Goal: Navigation & Orientation: Find specific page/section

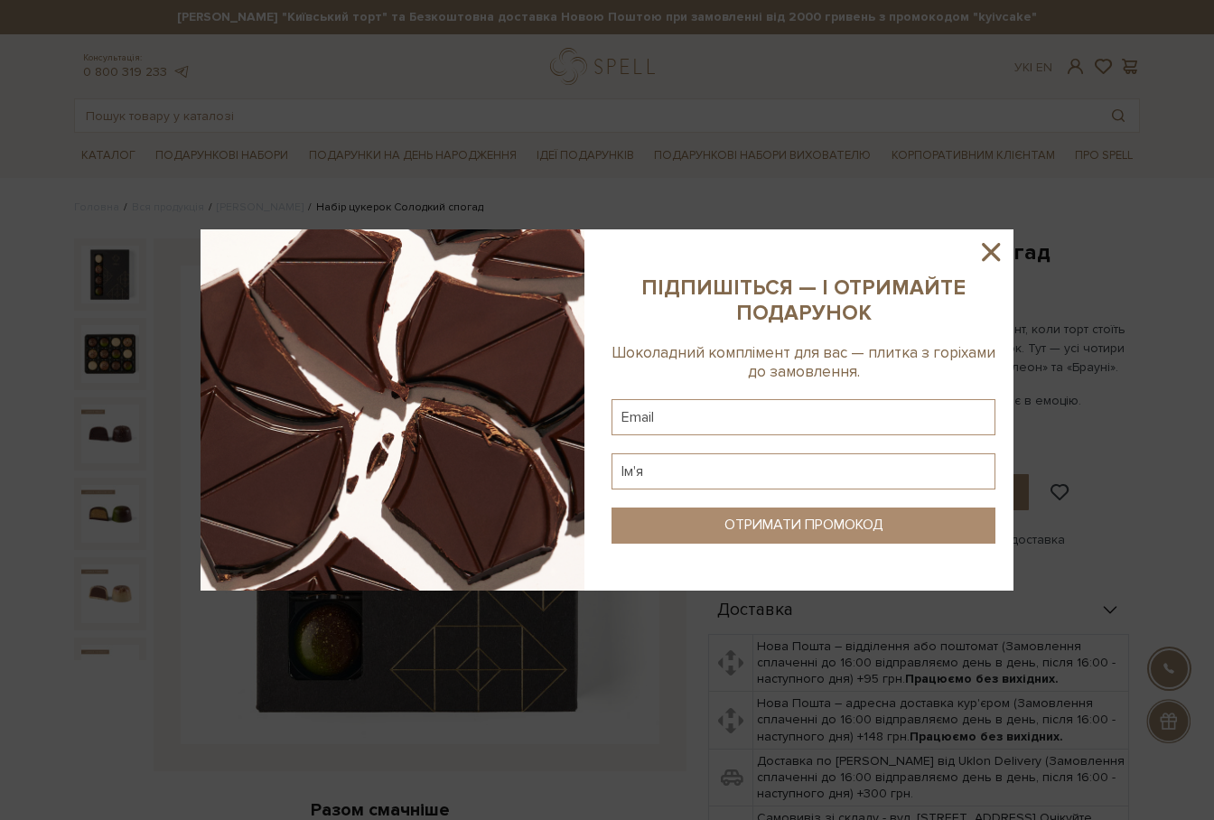
click at [985, 246] on icon at bounding box center [991, 252] width 18 height 18
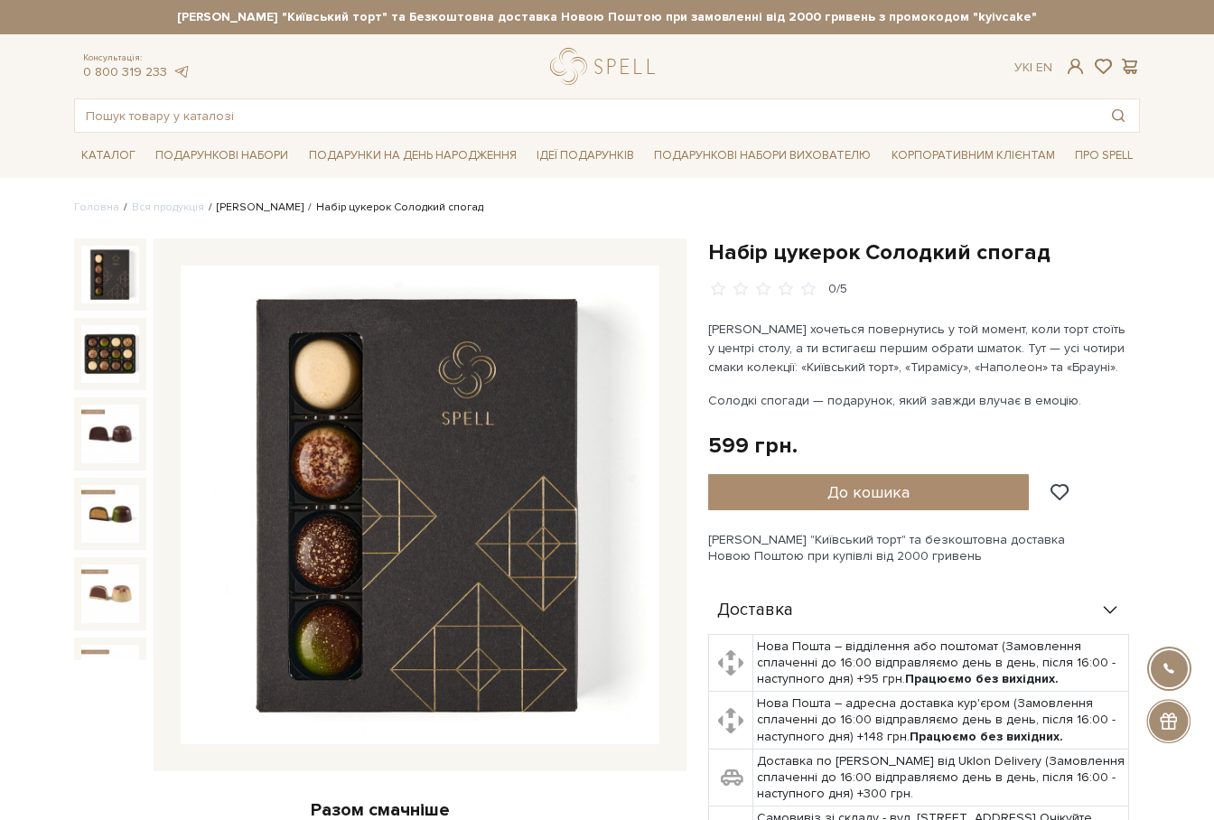
click at [239, 211] on link "[PERSON_NAME]" at bounding box center [260, 208] width 87 height 14
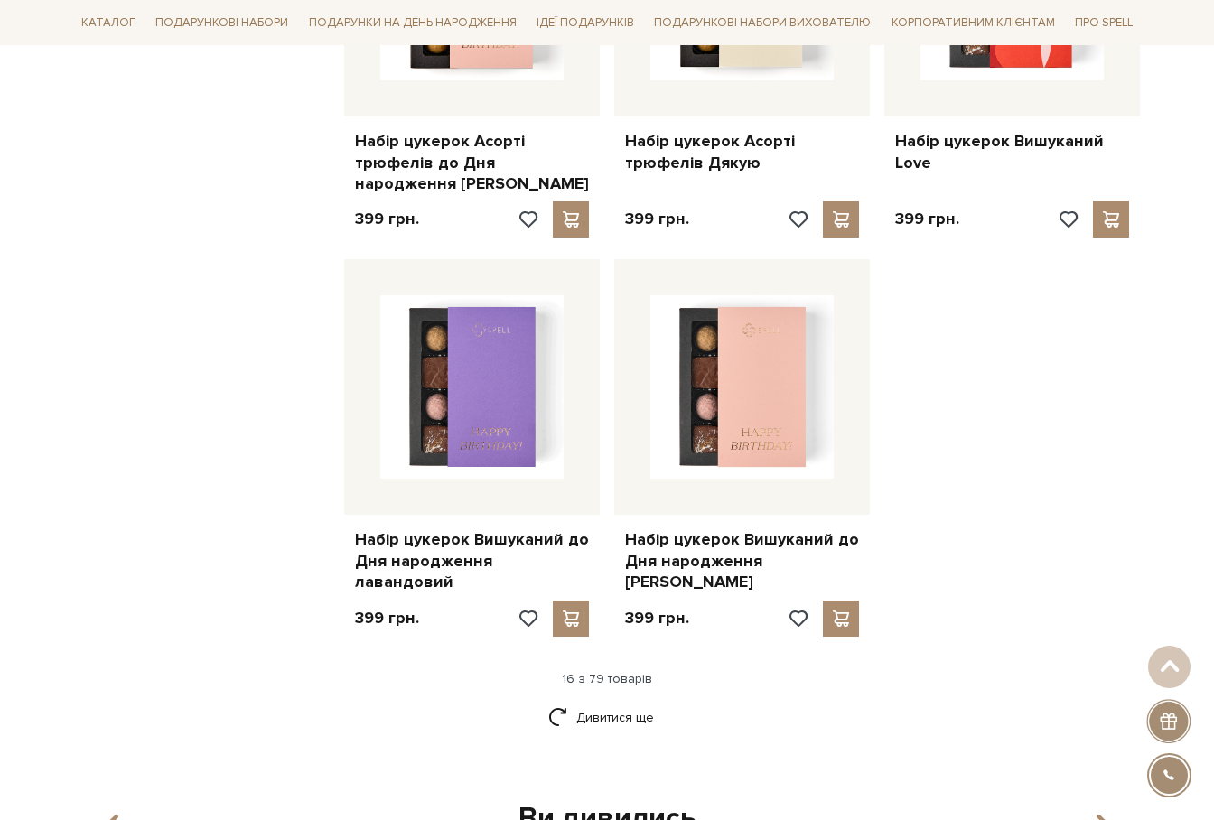
scroll to position [2372, 0]
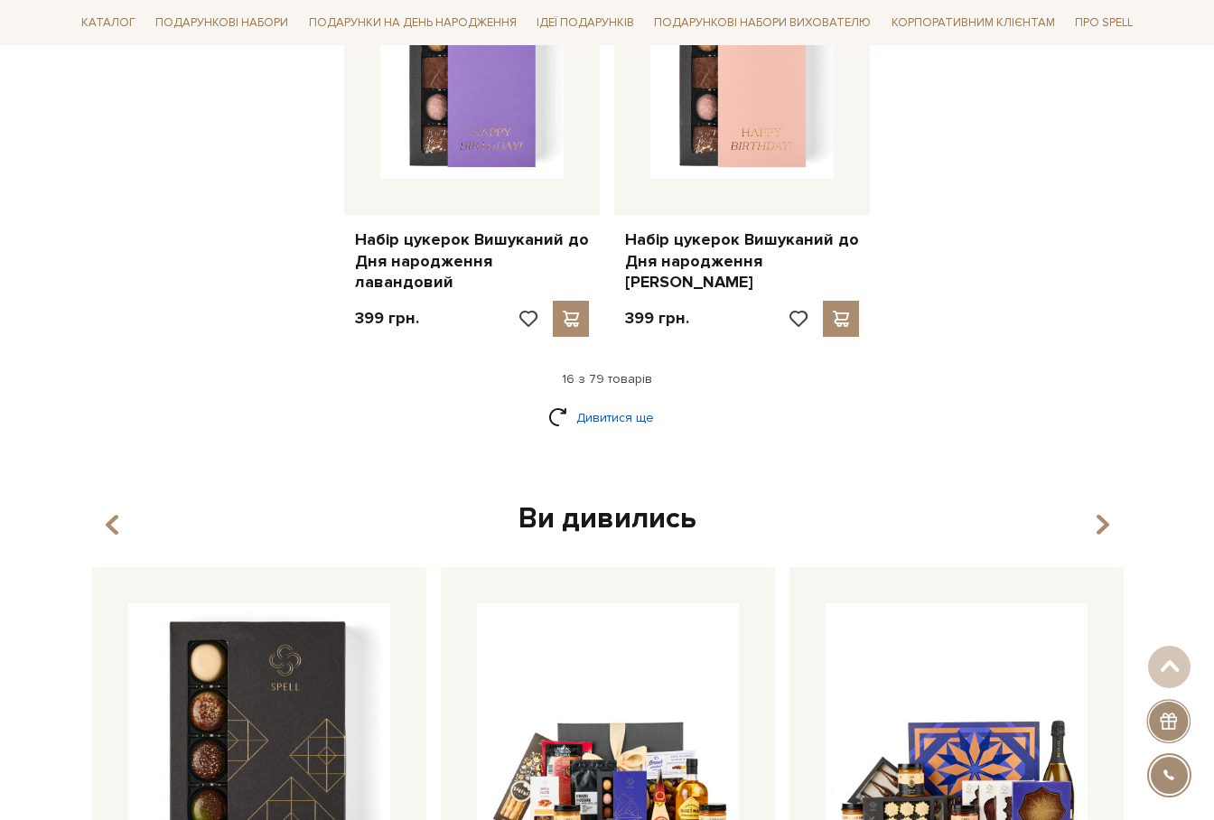
click at [560, 402] on link "Дивитися ще" at bounding box center [606, 418] width 117 height 32
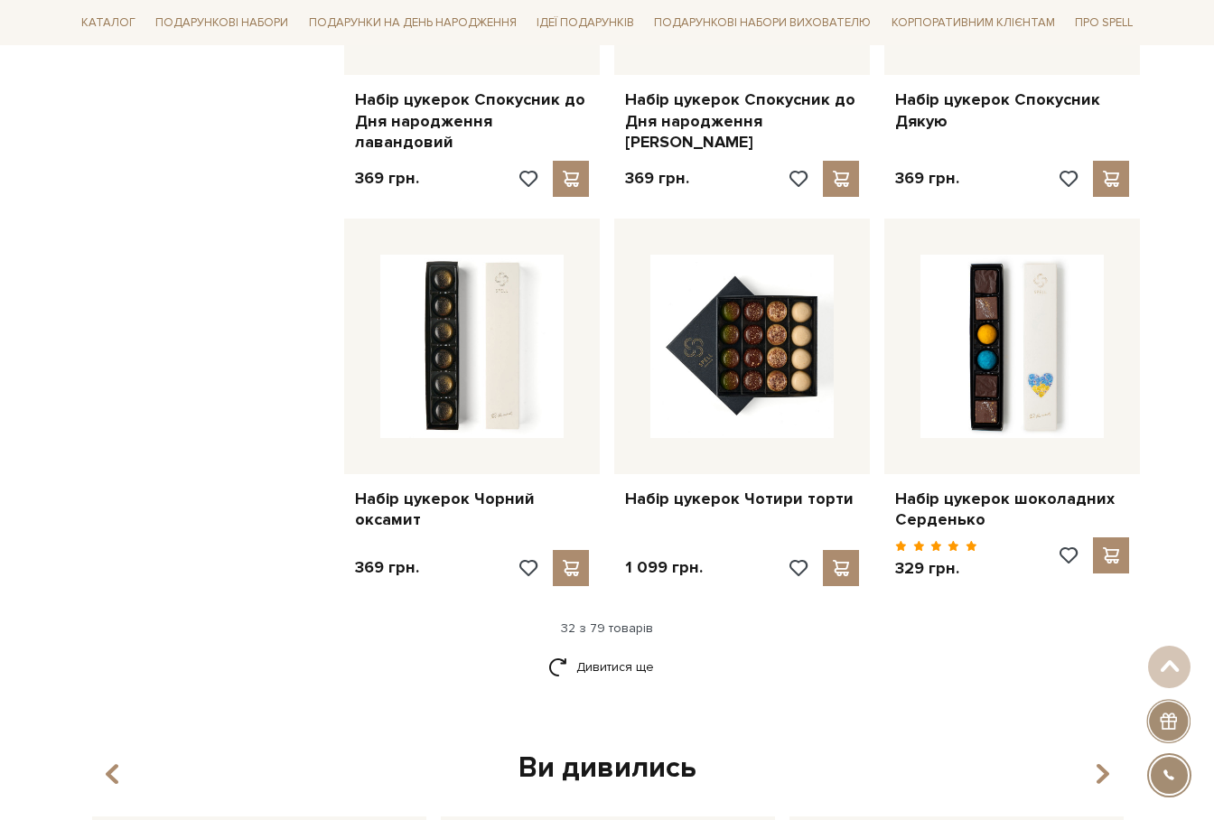
scroll to position [4066, 0]
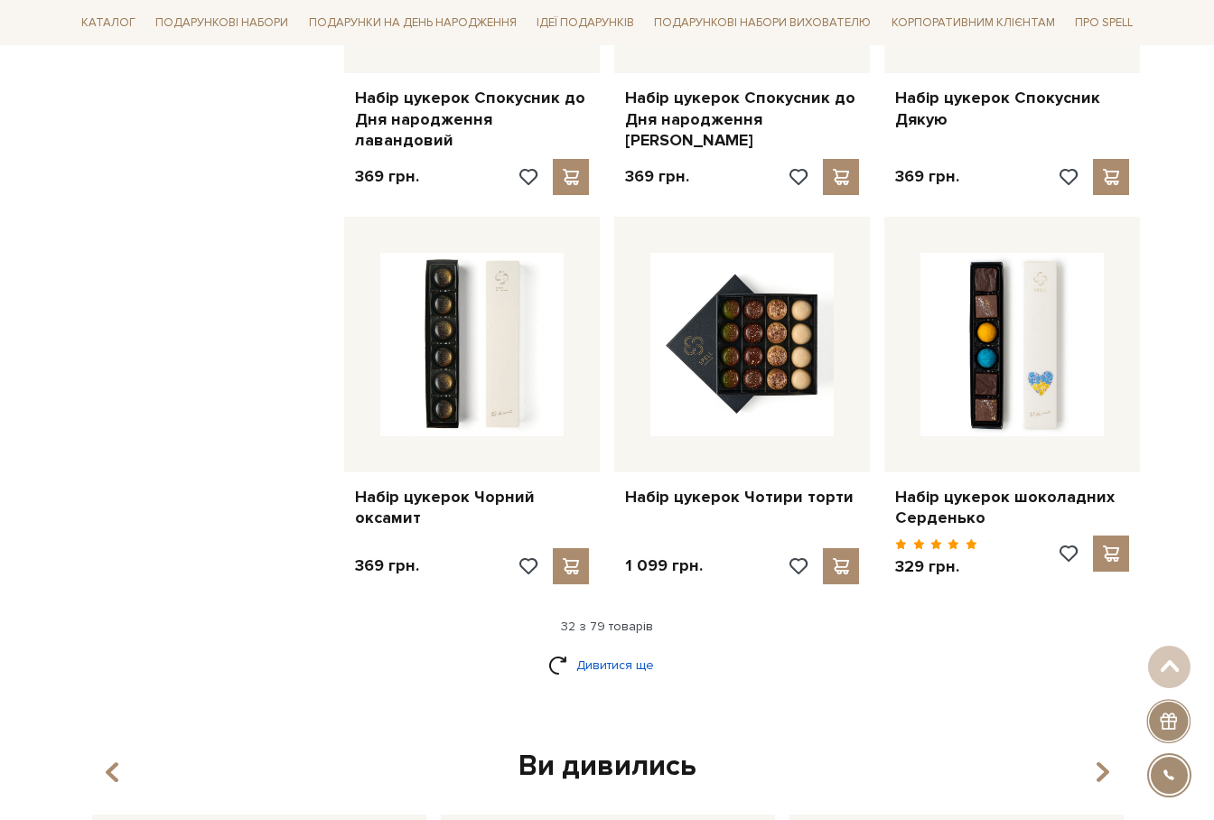
click at [606, 650] on link "Дивитися ще" at bounding box center [606, 666] width 117 height 32
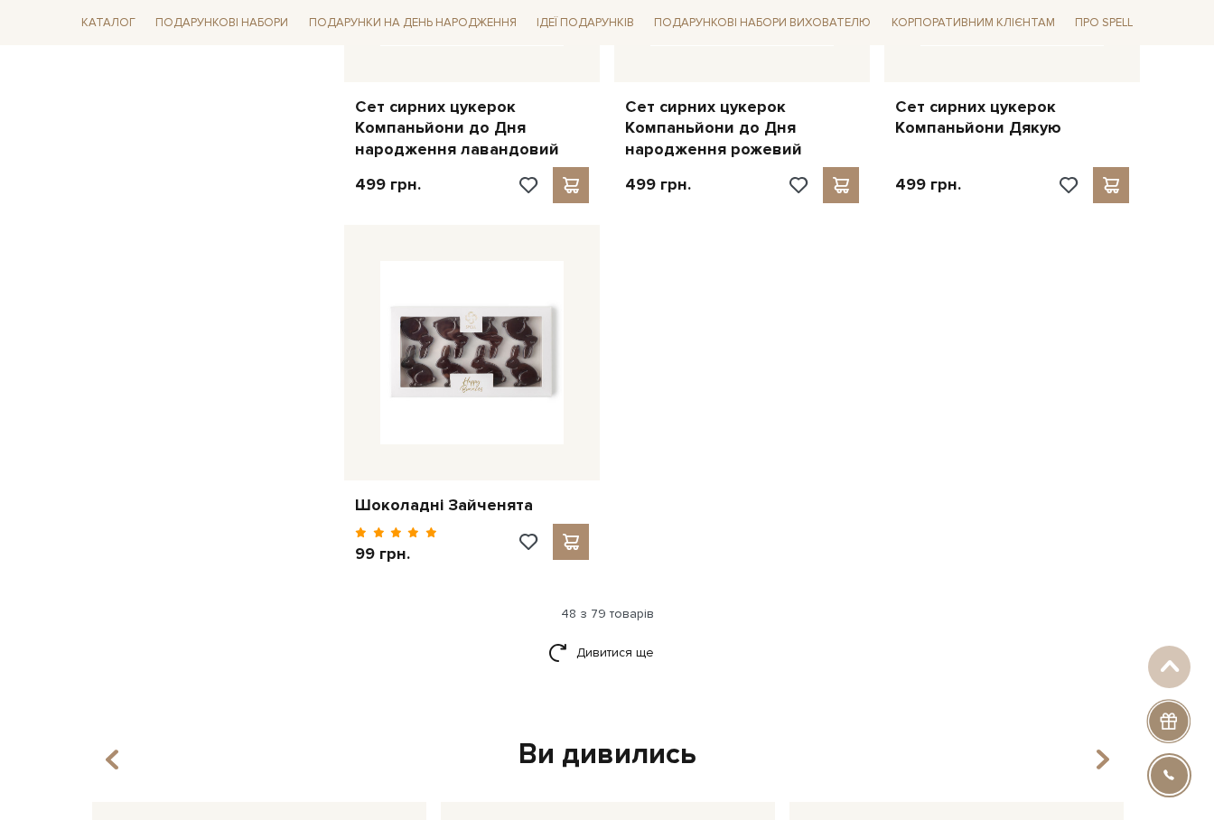
scroll to position [6438, 0]
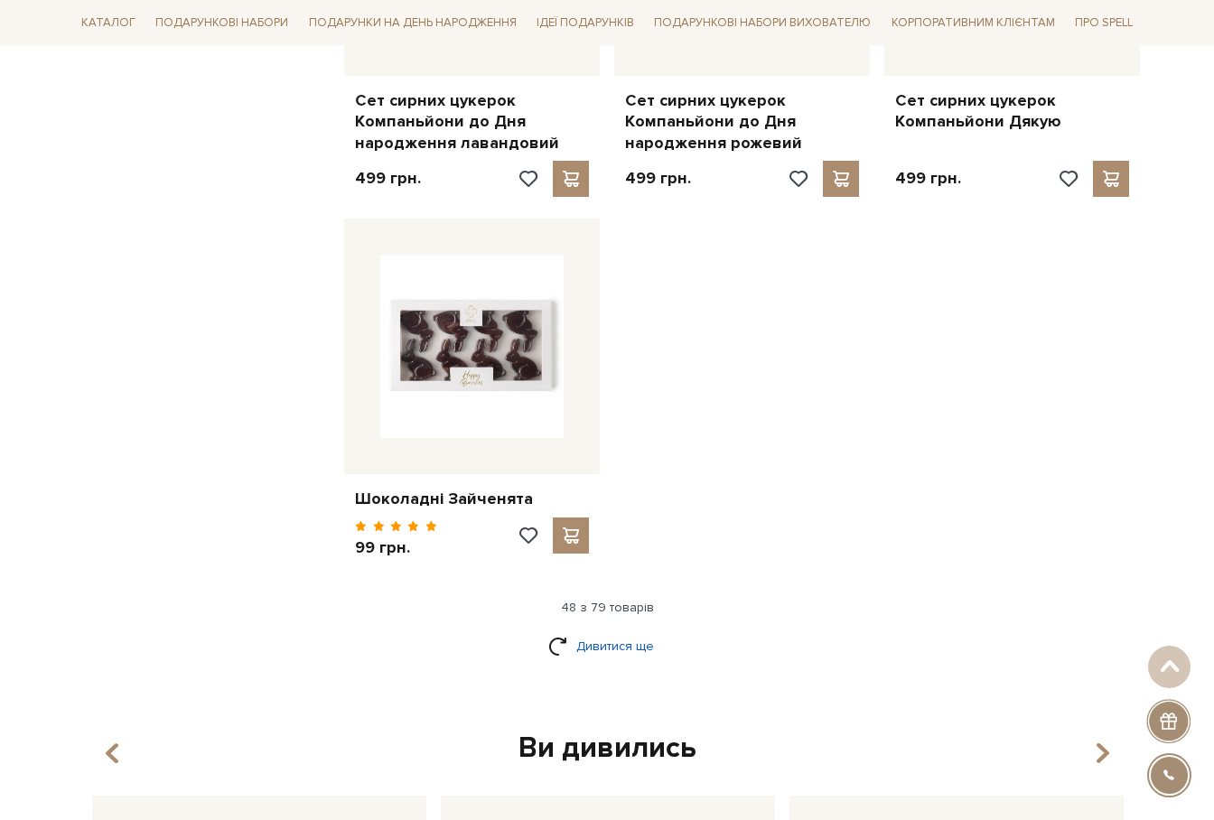
click at [619, 631] on link "Дивитися ще" at bounding box center [606, 647] width 117 height 32
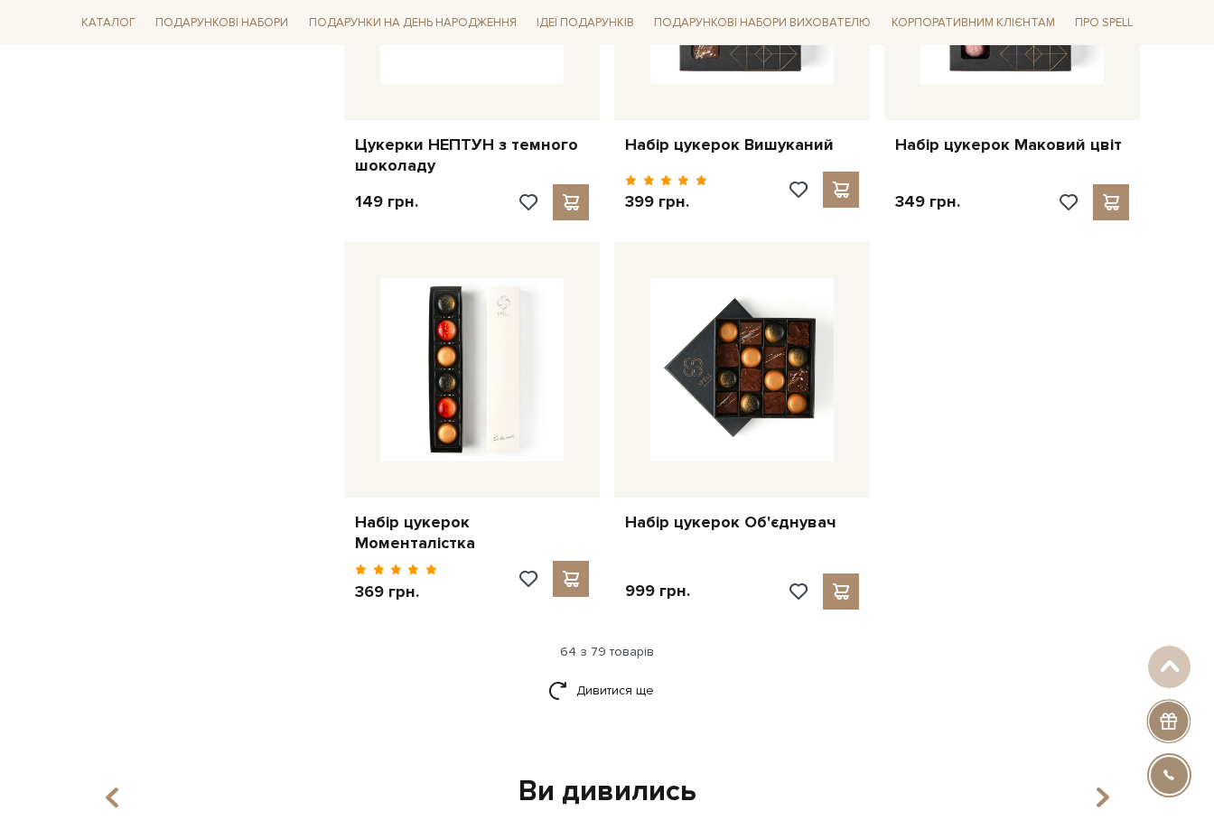
scroll to position [8358, 0]
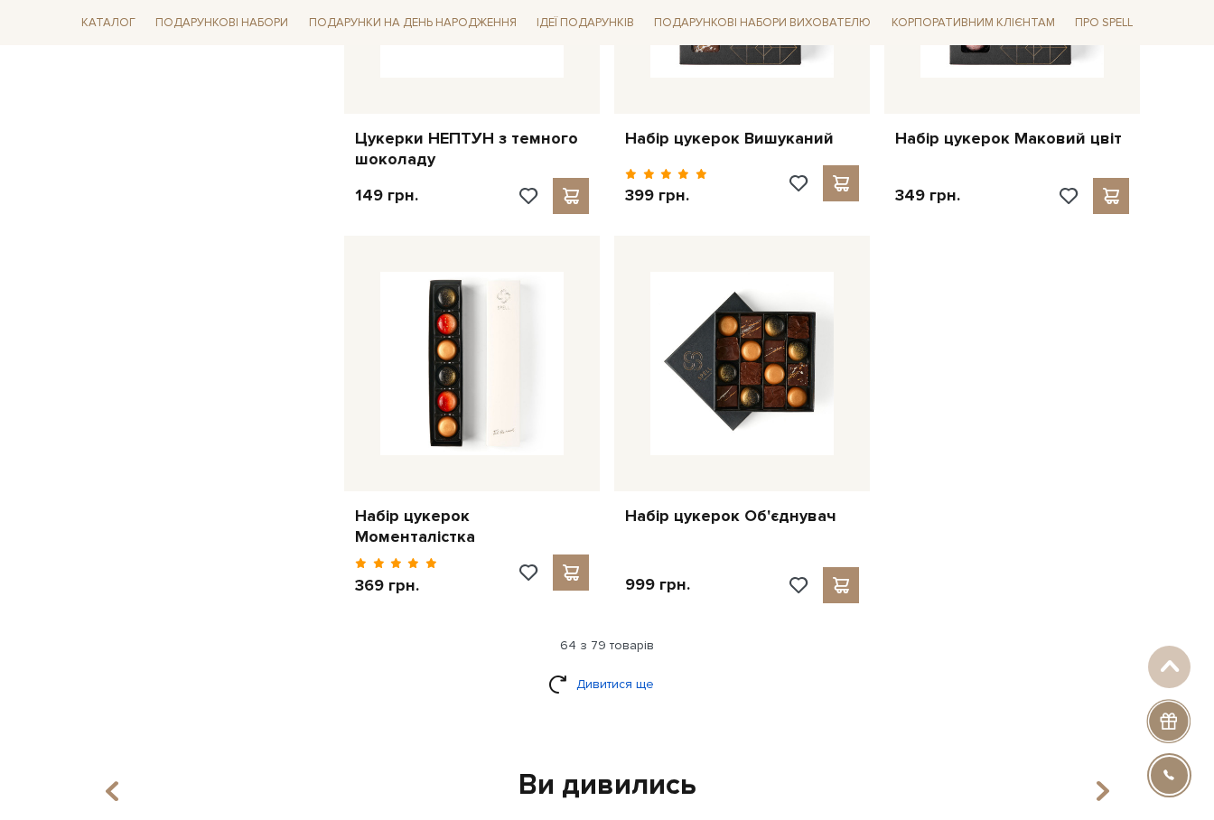
click at [564, 669] on link "Дивитися ще" at bounding box center [606, 685] width 117 height 32
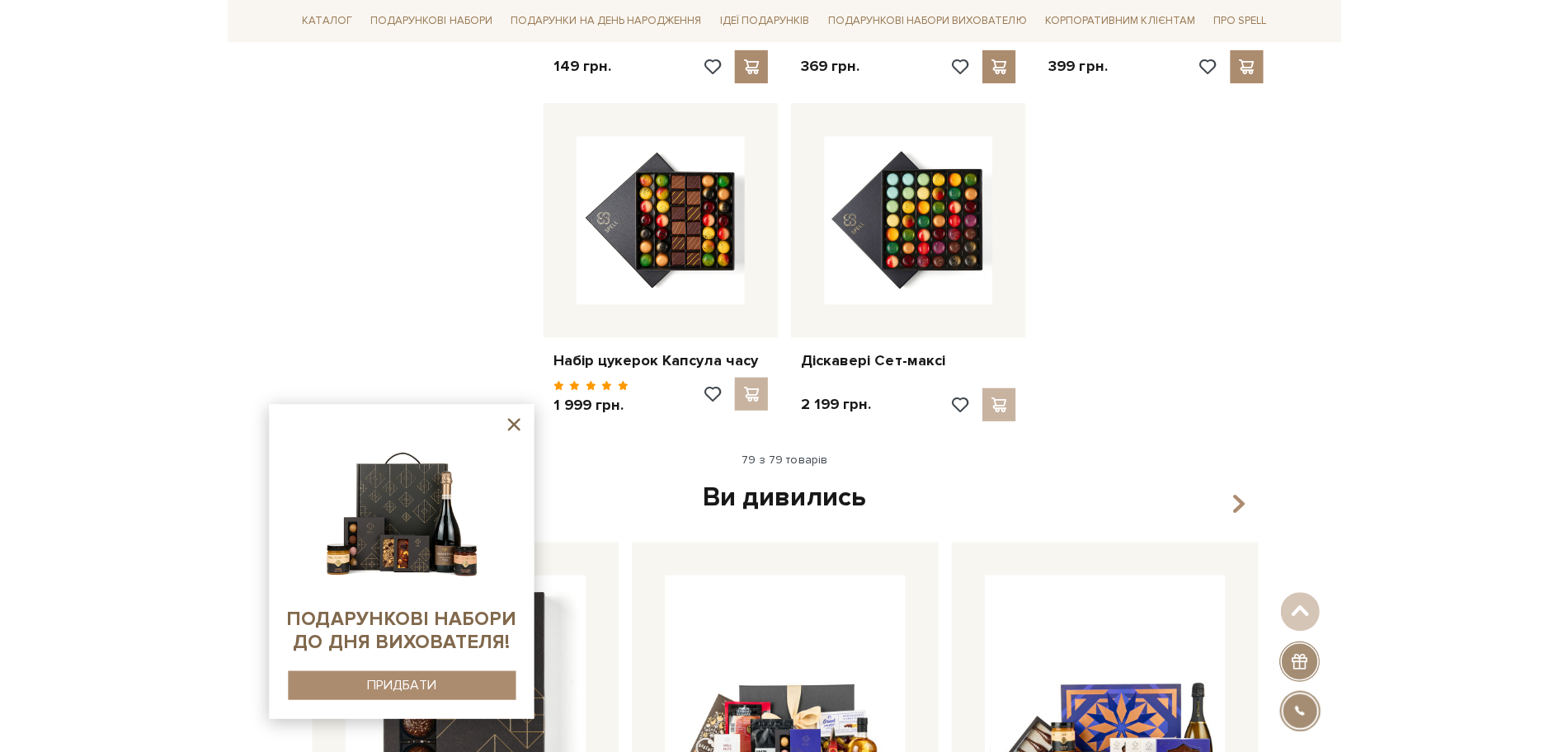
scroll to position [9483, 0]
